Goal: Transaction & Acquisition: Purchase product/service

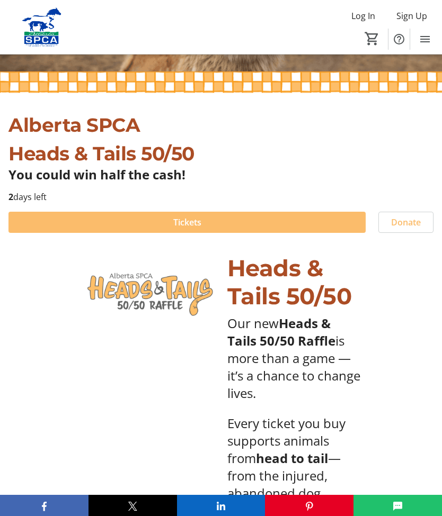
scroll to position [208, 0]
click at [235, 225] on span at bounding box center [186, 222] width 357 height 25
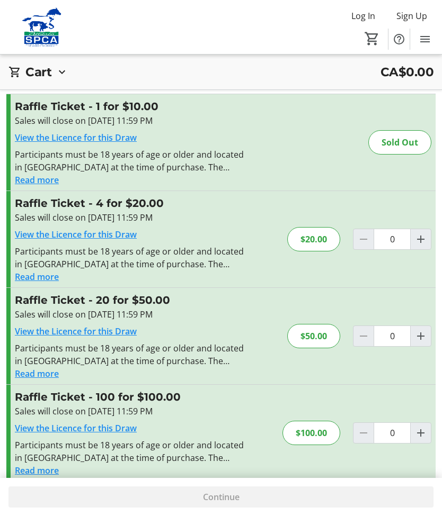
click at [420, 244] on mat-icon "Increment by one" at bounding box center [420, 239] width 13 height 13
type input "1"
click at [356, 337] on div at bounding box center [363, 336] width 21 height 21
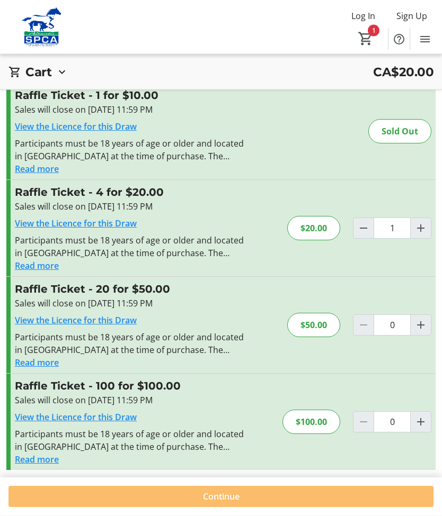
scroll to position [87, 0]
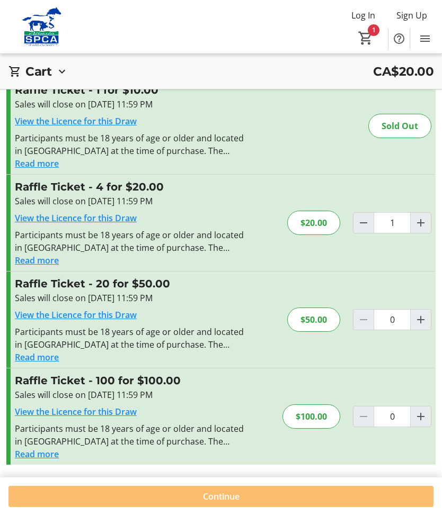
click at [273, 496] on span at bounding box center [220, 497] width 425 height 25
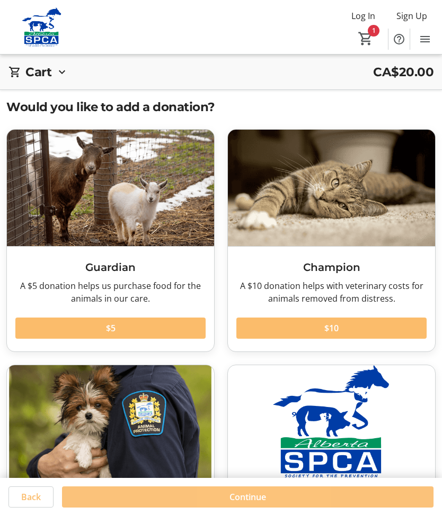
click at [262, 494] on span "Continue" at bounding box center [247, 497] width 37 height 13
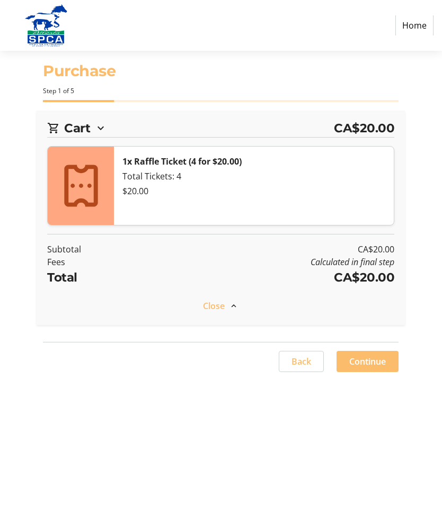
select select "CA"
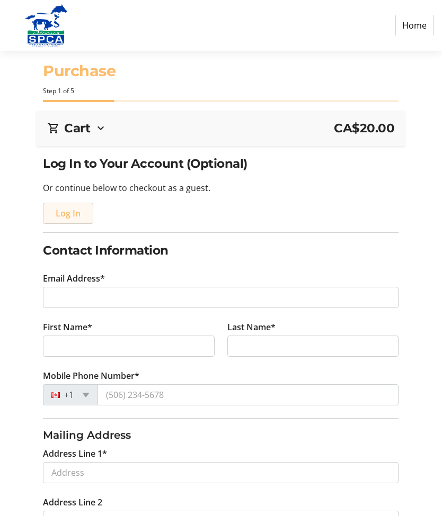
click at [72, 218] on span "Log In" at bounding box center [68, 213] width 25 height 13
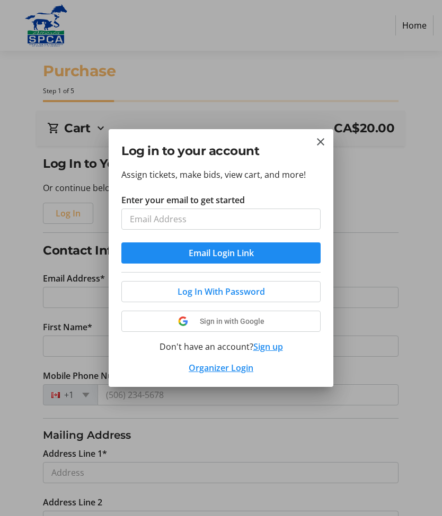
click at [182, 222] on input "Enter your email to get started" at bounding box center [220, 219] width 199 height 21
click at [0, 0] on tr-donor-auth-dialog-ui "Log in to your account Assign tickets, make bids, view cart, and more! Enter yo…" at bounding box center [0, 0] width 0 height 0
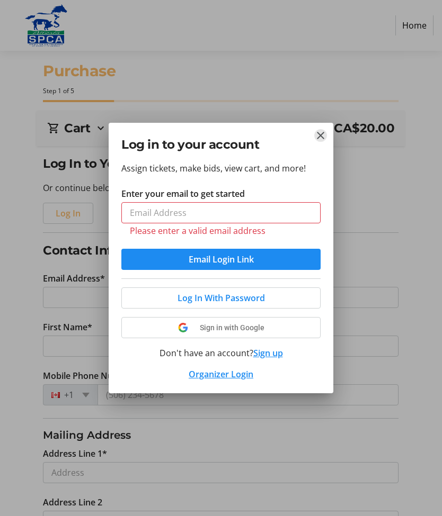
click at [324, 142] on button "Close" at bounding box center [320, 135] width 13 height 13
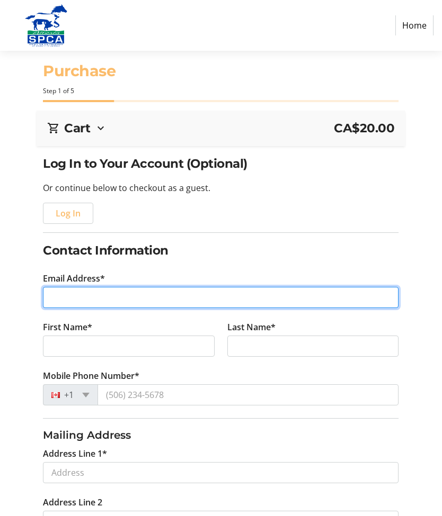
click at [110, 299] on input "Email Address*" at bounding box center [220, 297] width 355 height 21
type input "[EMAIL_ADDRESS][DOMAIN_NAME]"
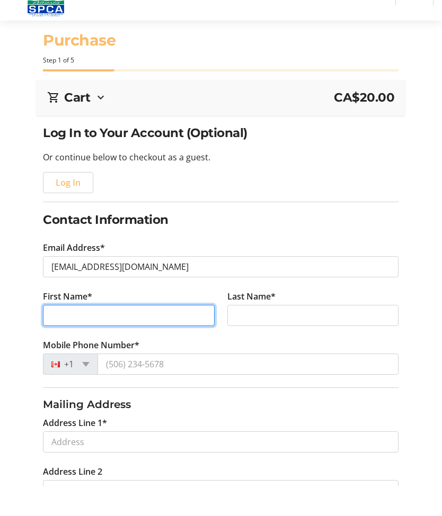
type input "[PERSON_NAME]"
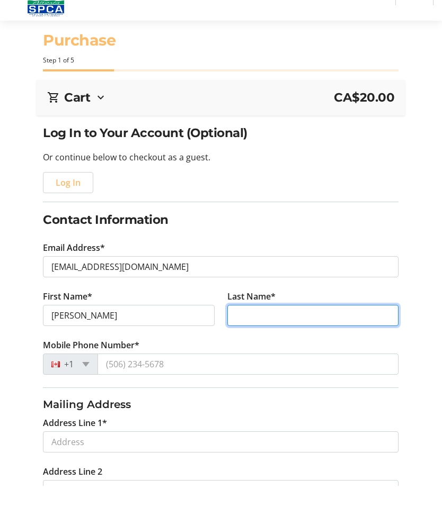
type input "Coolen"
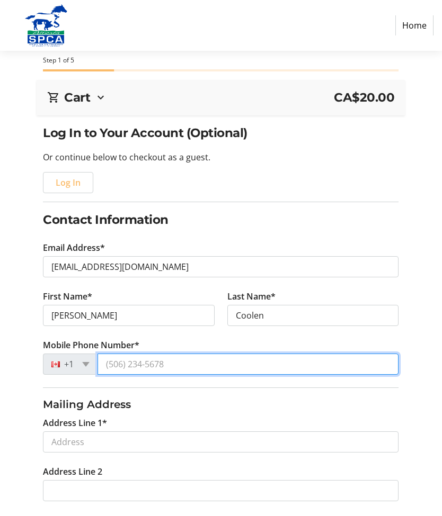
click at [184, 365] on input "Mobile Phone Number*" at bounding box center [247, 364] width 301 height 21
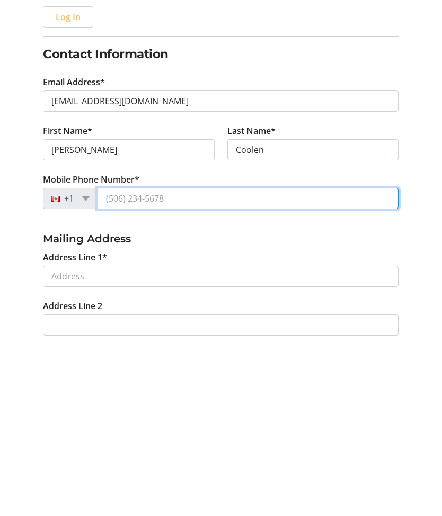
type input "[PHONE_NUMBER]"
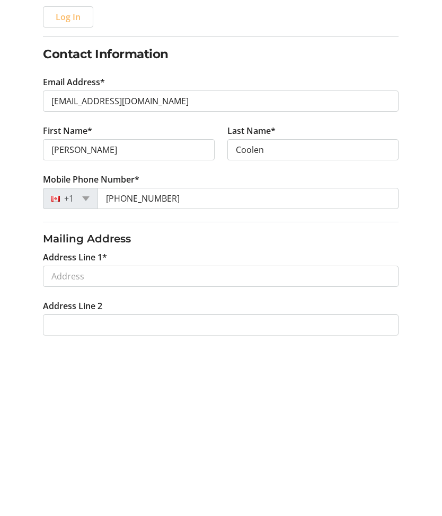
scroll to position [197, 0]
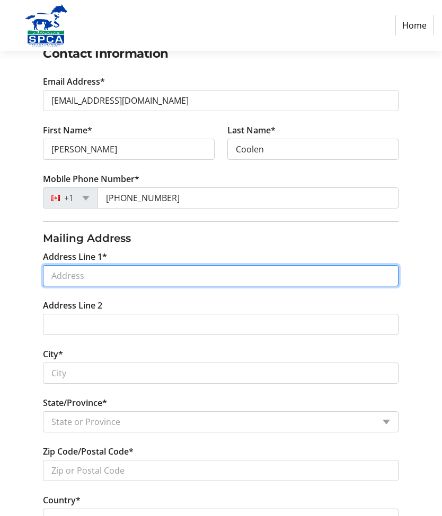
click at [144, 280] on input "Address Line 1*" at bounding box center [220, 275] width 355 height 21
type input "[STREET_ADDRESS][PERSON_NAME]"
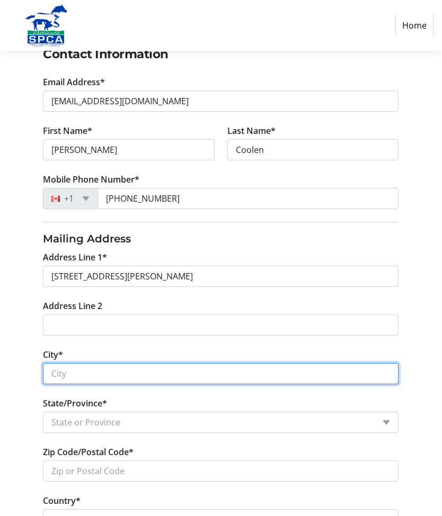
type input "Red deer"
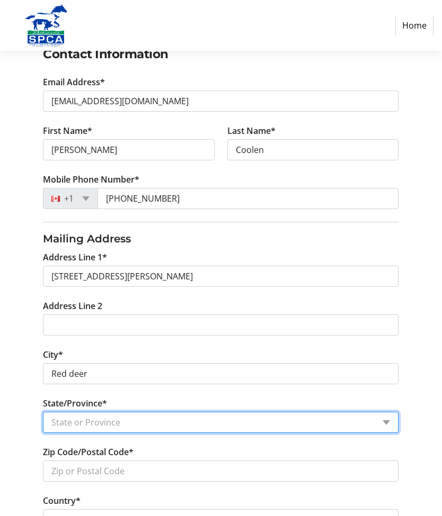
select select "AB"
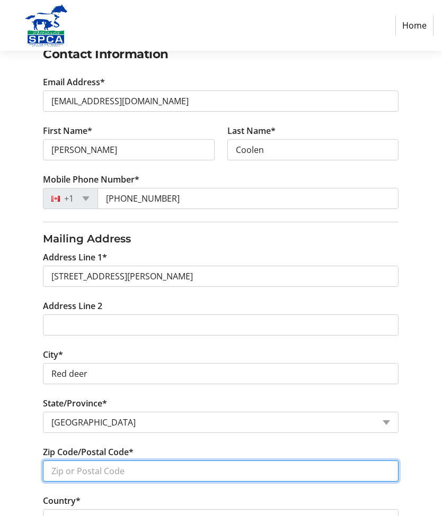
type input "T4R 2E1"
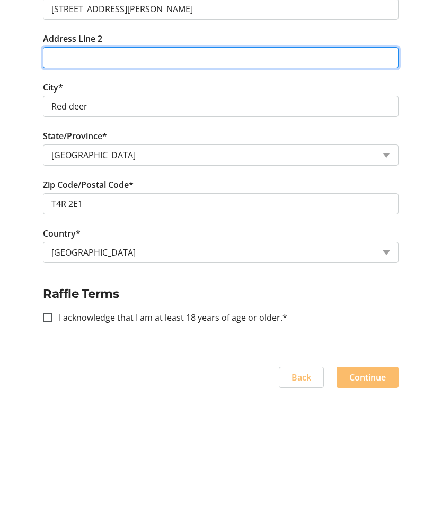
scroll to position [344, 0]
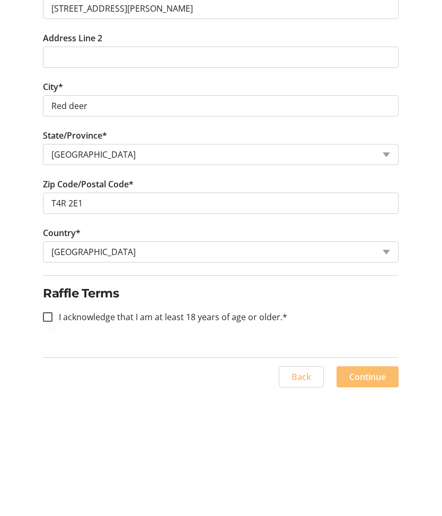
click at [57, 425] on div at bounding box center [47, 437] width 25 height 25
checkbox input "true"
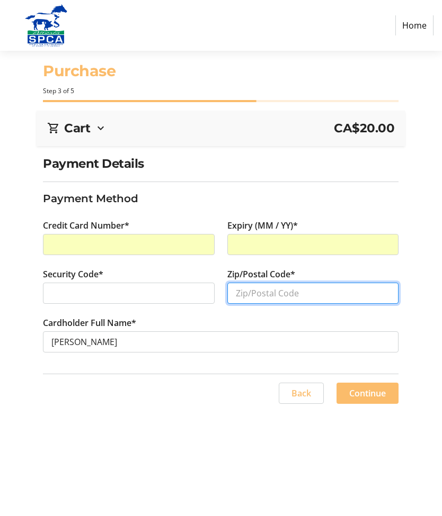
click at [282, 297] on input "Zip/Postal Code*" at bounding box center [313, 293] width 172 height 21
type input "T4R 2E1"
click at [368, 393] on span "Continue" at bounding box center [367, 393] width 37 height 13
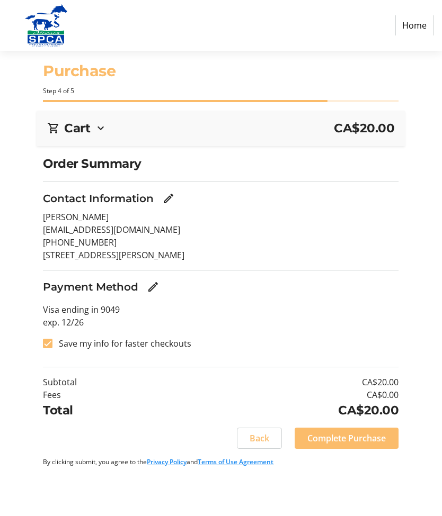
click at [345, 440] on span "Complete Purchase" at bounding box center [346, 438] width 78 height 13
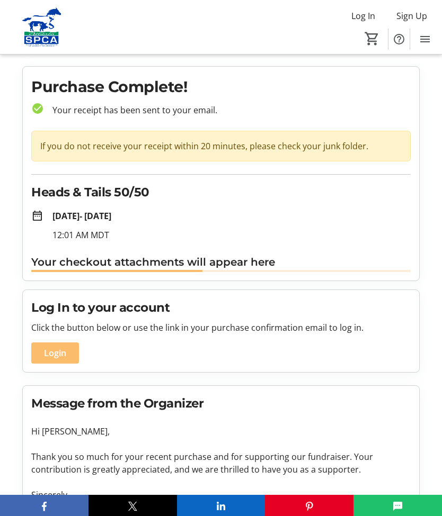
click at [16, 487] on div "Log In to your account Click the button below or use the link in your purchase …" at bounding box center [221, 423] width 410 height 267
